Goal: Information Seeking & Learning: Check status

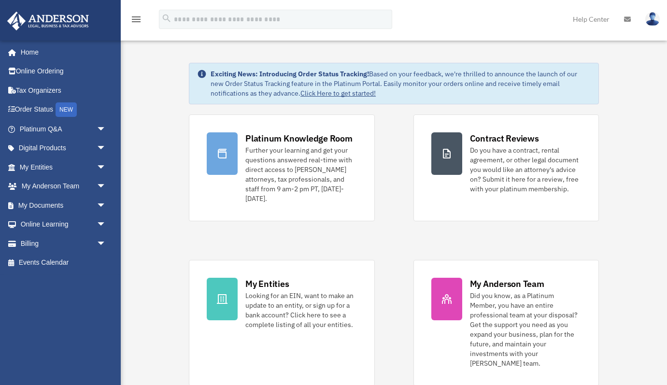
click at [652, 15] on img at bounding box center [652, 19] width 14 height 14
click at [100, 128] on span "arrow_drop_down" at bounding box center [106, 129] width 19 height 20
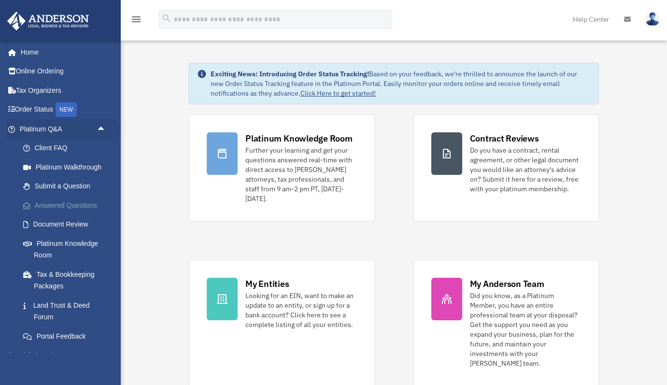
click at [78, 203] on link "Answered Questions" at bounding box center [67, 204] width 107 height 19
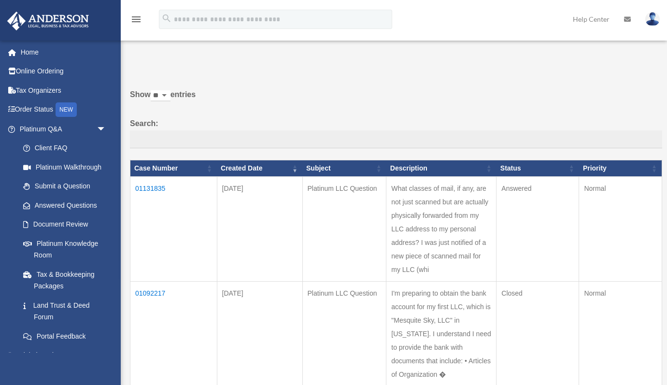
click at [159, 186] on td "01131835" at bounding box center [173, 229] width 87 height 105
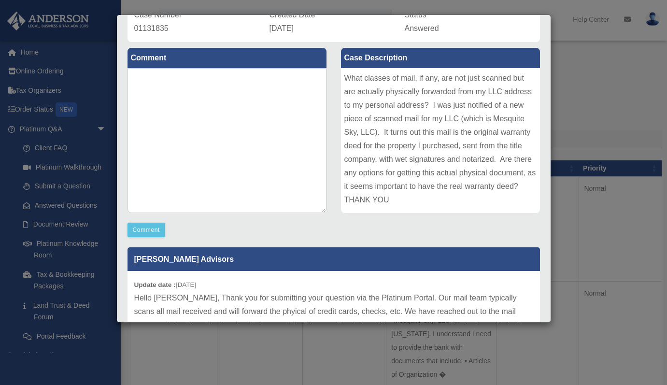
scroll to position [74, 0]
